Goal: Task Accomplishment & Management: Complete application form

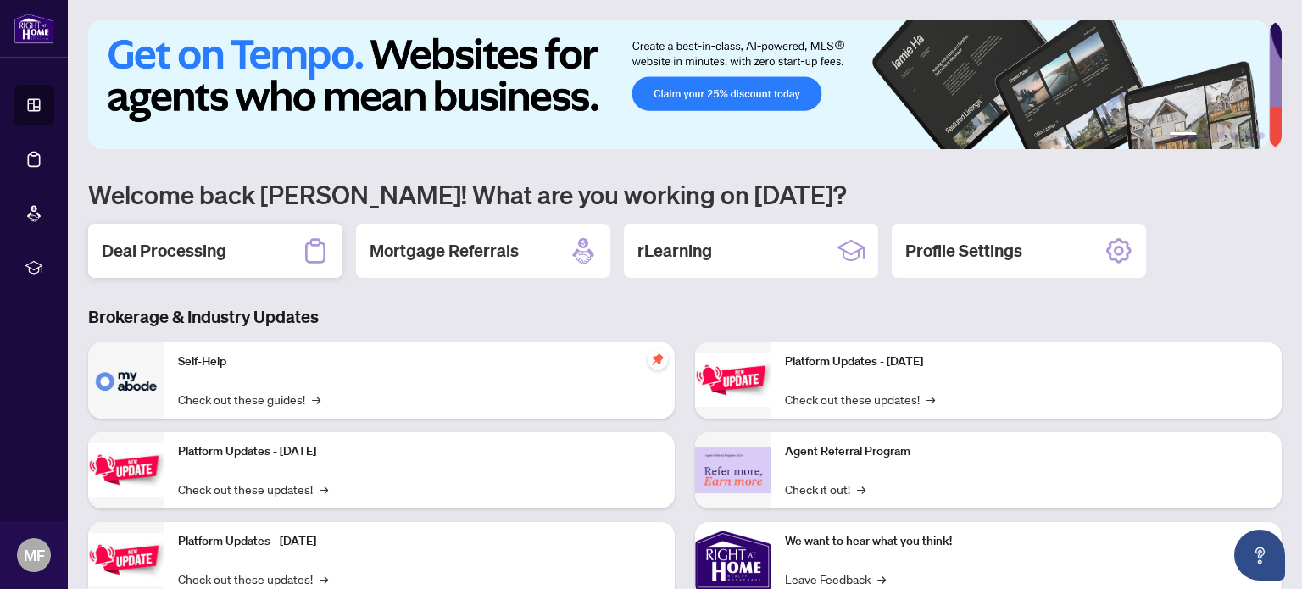
click at [161, 252] on h2 "Deal Processing" at bounding box center [164, 251] width 125 height 24
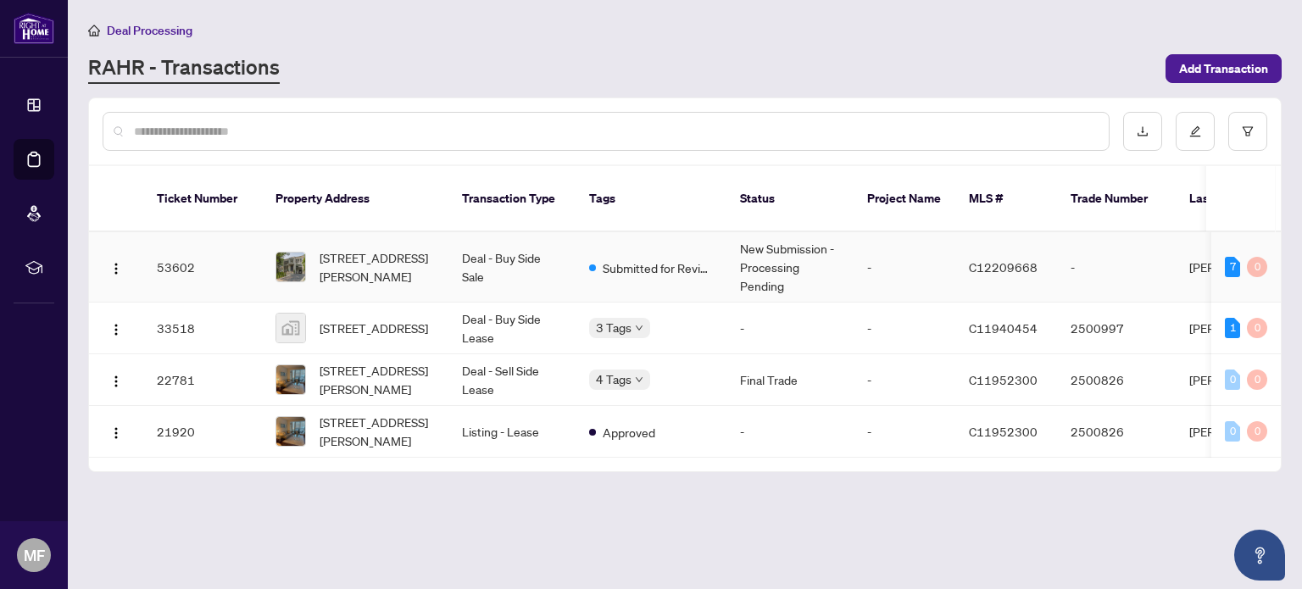
click at [285, 253] on img at bounding box center [290, 267] width 29 height 29
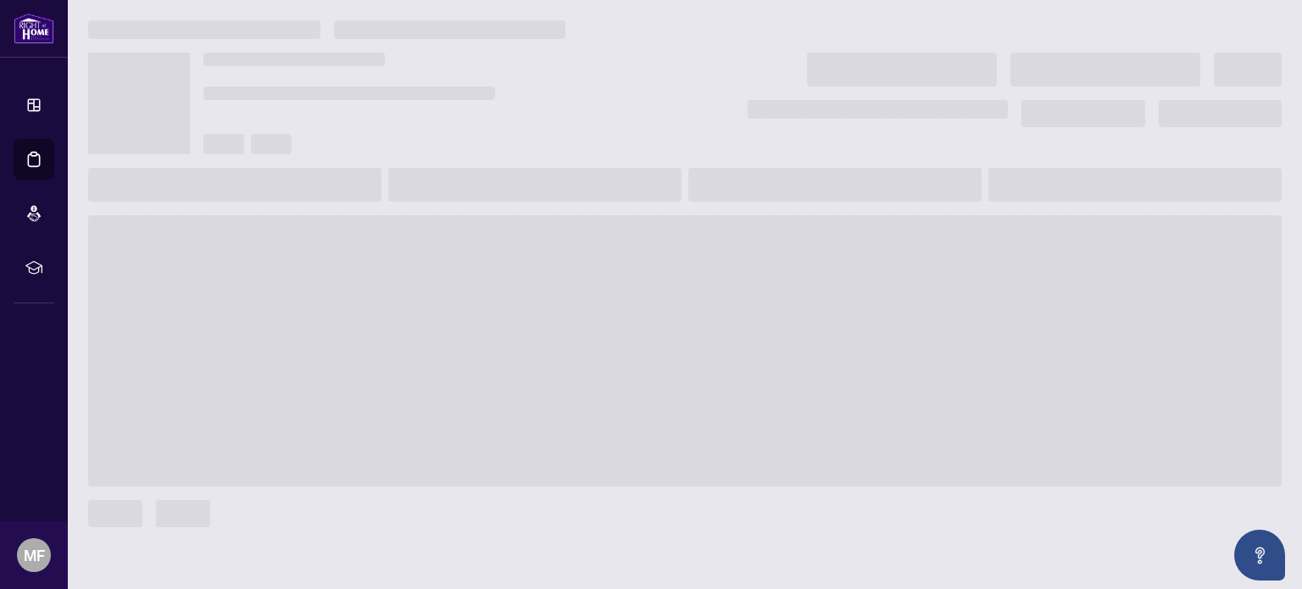
click at [285, 244] on span at bounding box center [685, 350] width 1194 height 271
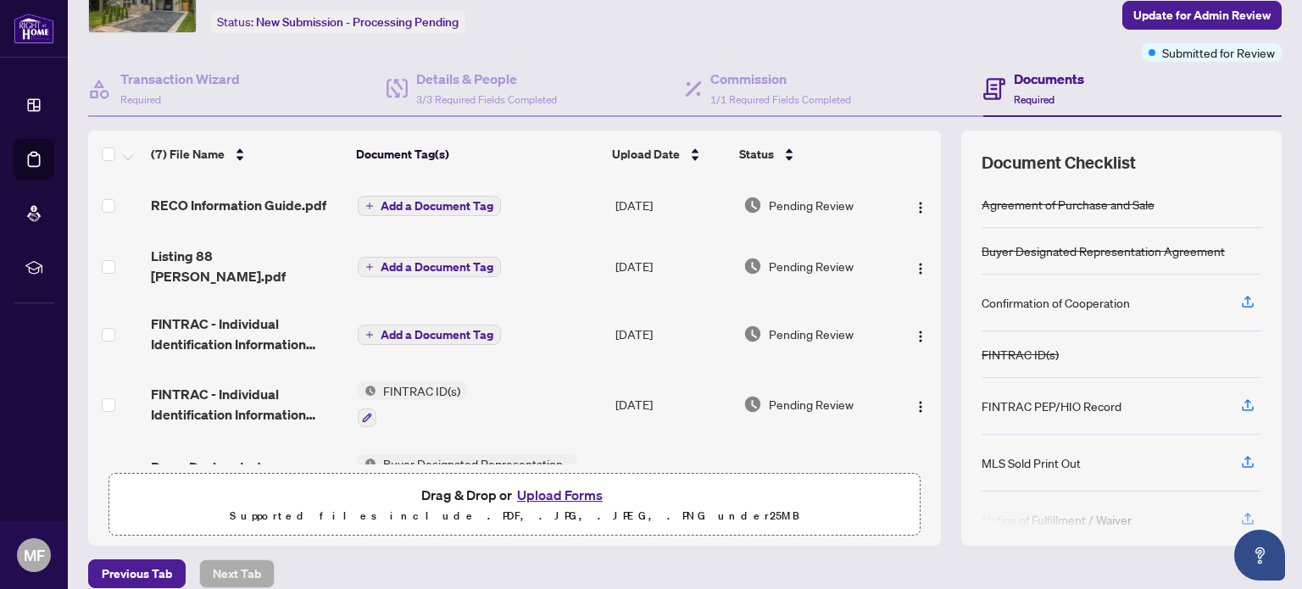
scroll to position [119, 0]
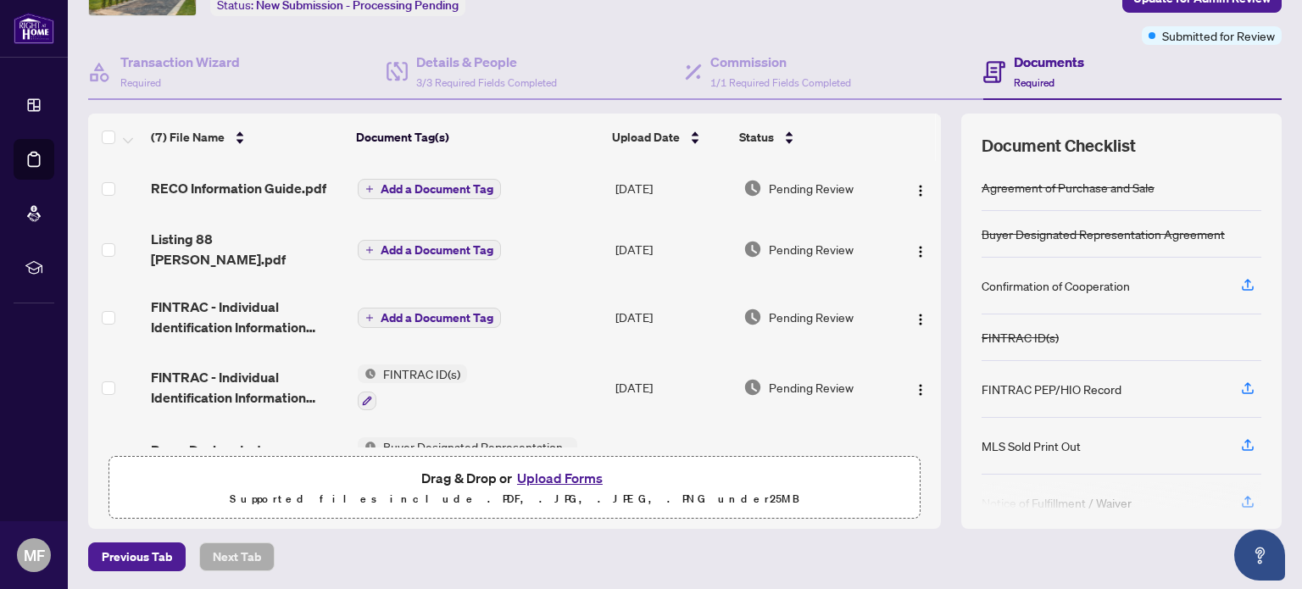
click at [549, 477] on button "Upload Forms" at bounding box center [560, 478] width 96 height 22
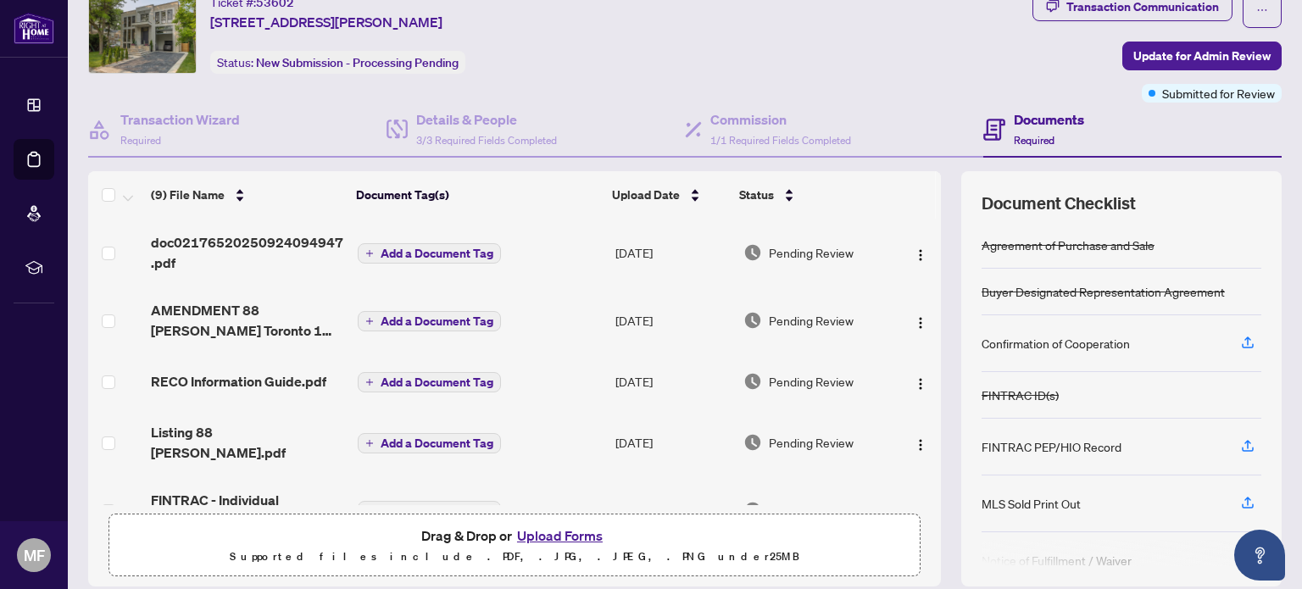
scroll to position [0, 0]
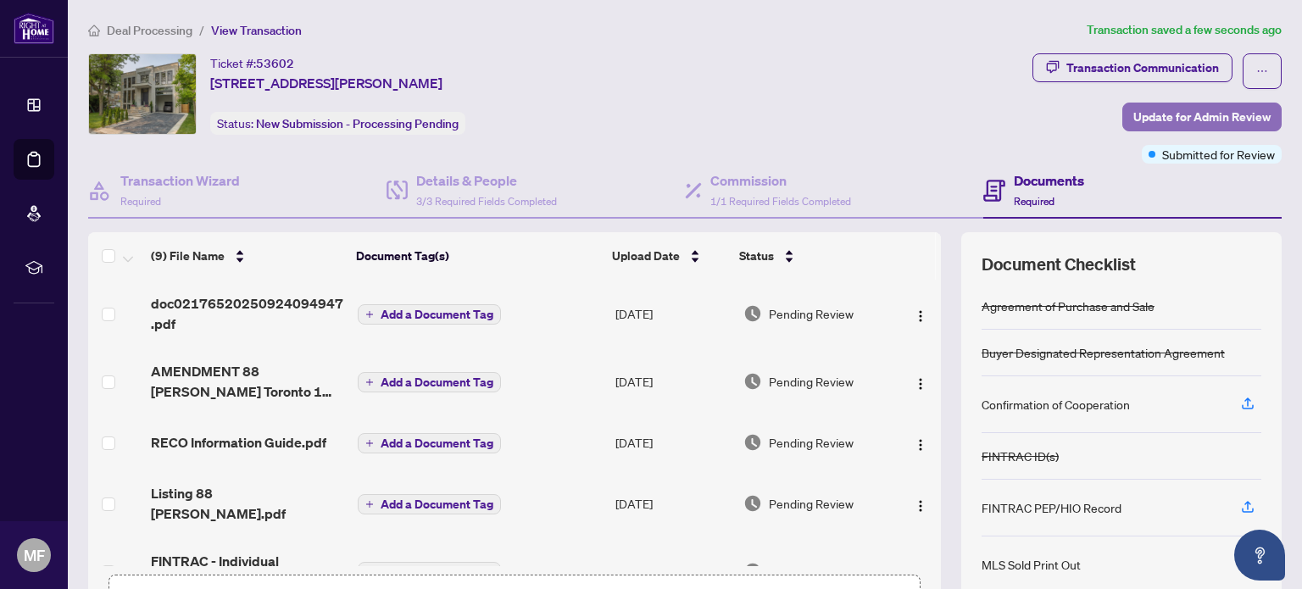
click at [1197, 108] on span "Update for Admin Review" at bounding box center [1202, 116] width 137 height 27
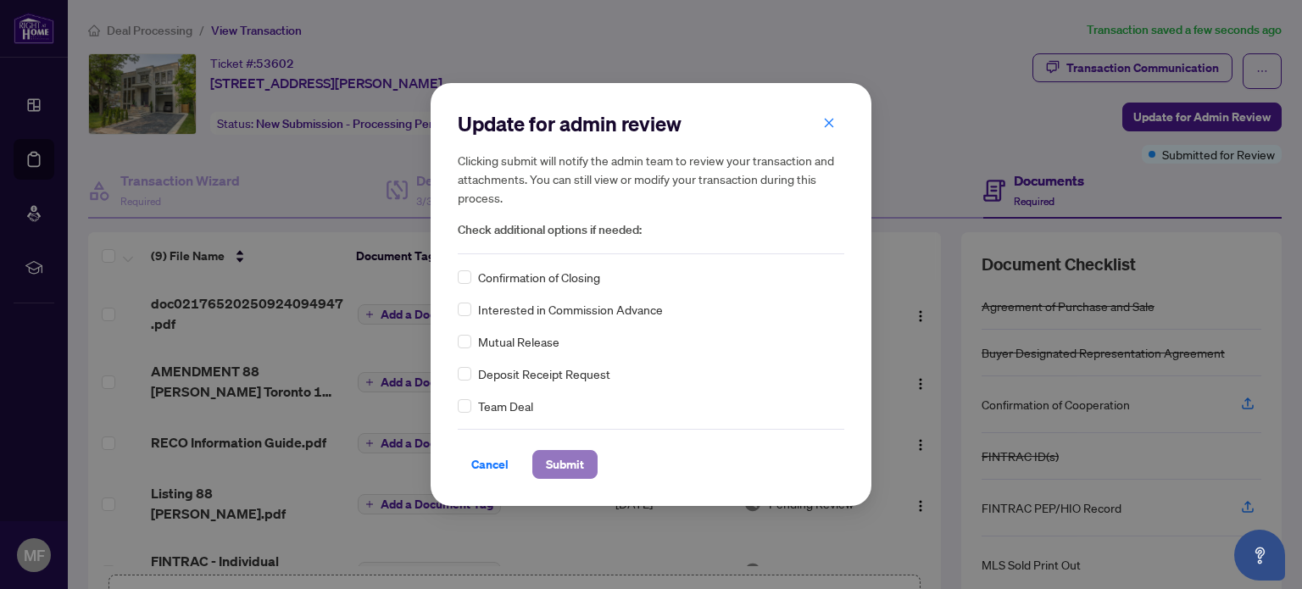
click at [563, 463] on span "Submit" at bounding box center [565, 464] width 38 height 27
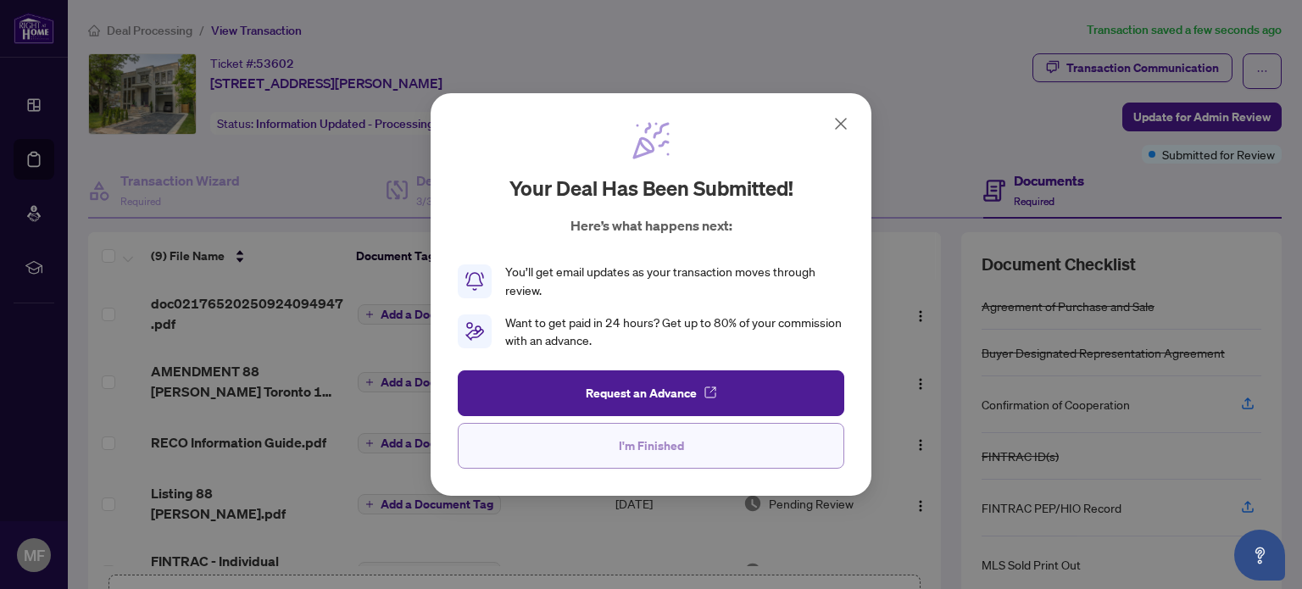
click at [662, 447] on span "I'm Finished" at bounding box center [651, 445] width 65 height 27
